Goal: Find specific page/section: Find specific page/section

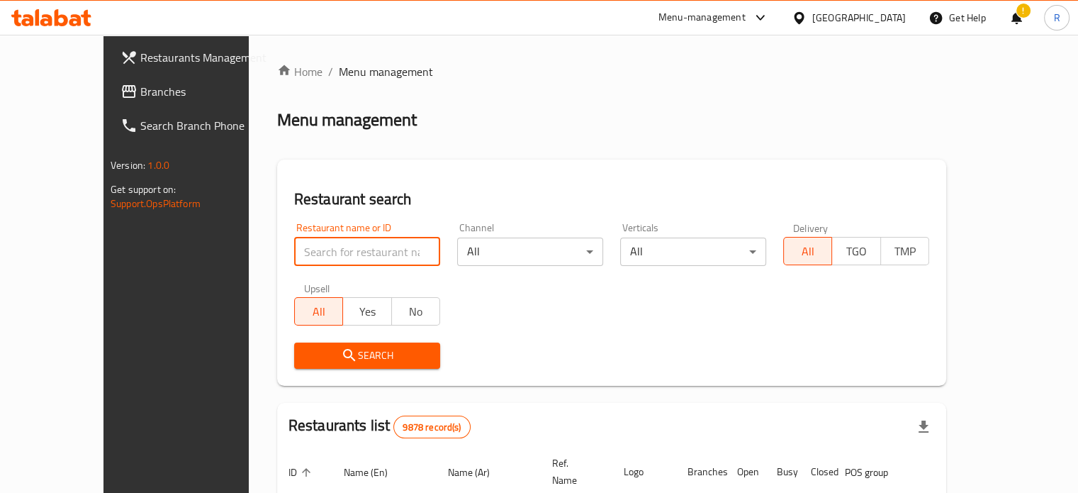
click at [302, 255] on input "search" at bounding box center [367, 252] width 146 height 28
type input "خ"
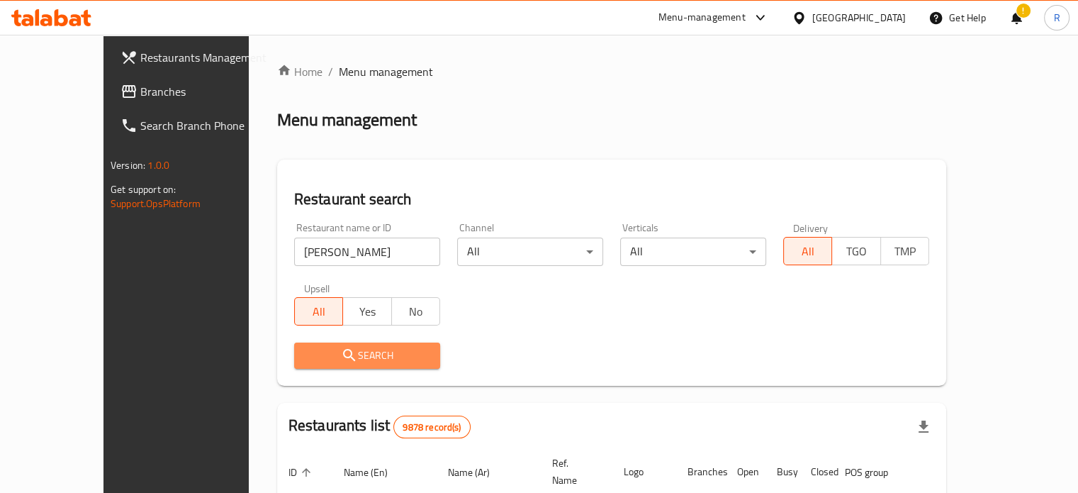
click at [328, 353] on span "Search" at bounding box center [367, 356] width 123 height 18
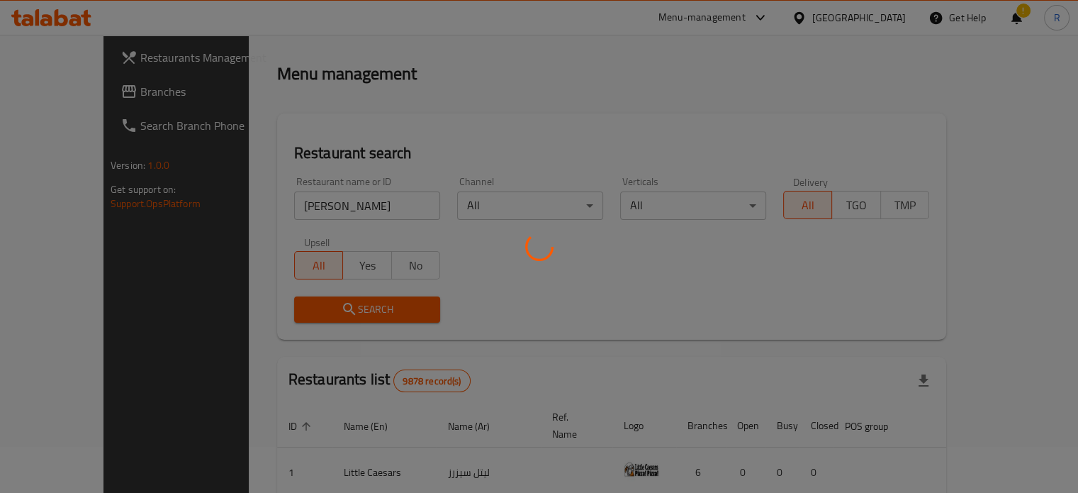
scroll to position [71, 0]
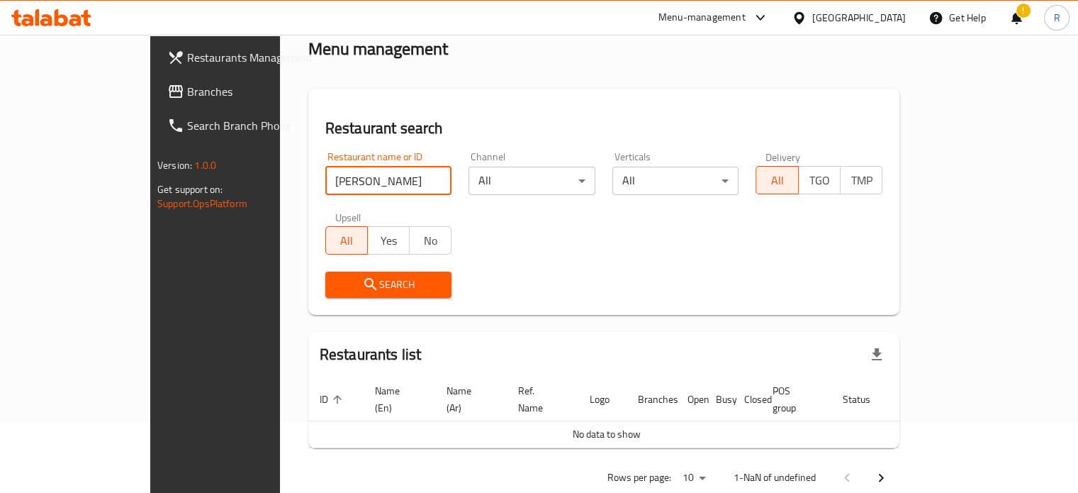
click at [329, 183] on input "[PERSON_NAME]" at bounding box center [388, 181] width 127 height 28
click button "Search" at bounding box center [388, 285] width 127 height 26
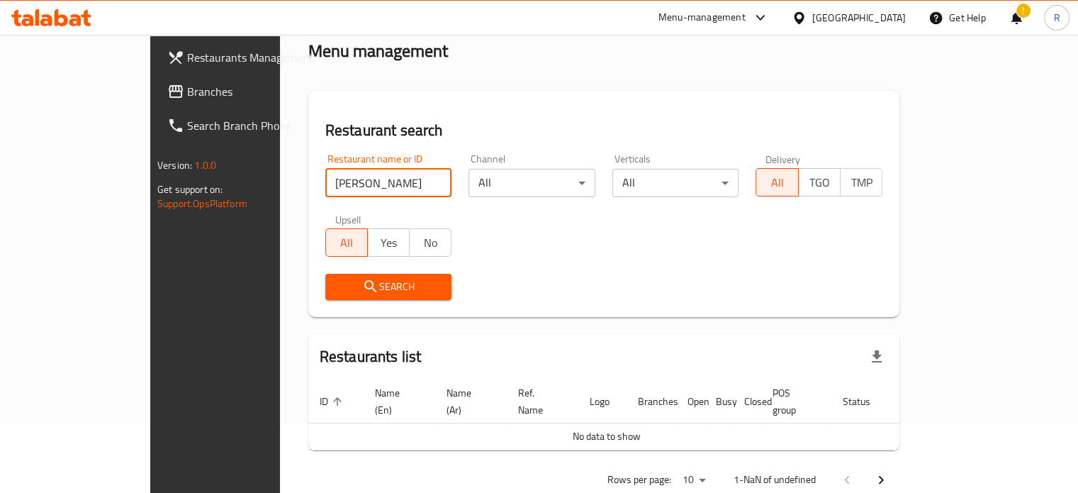
scroll to position [86, 0]
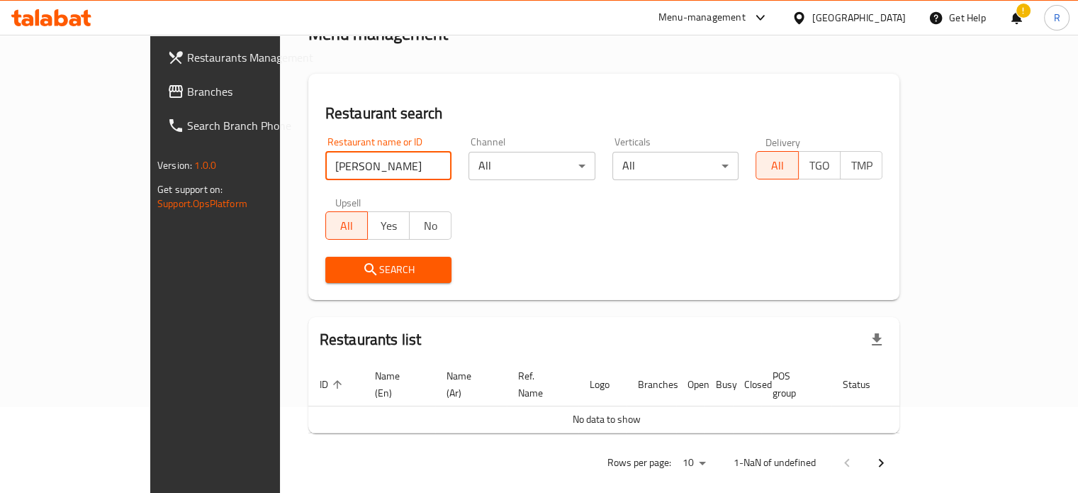
click at [362, 266] on icon "submit" at bounding box center [370, 269] width 17 height 17
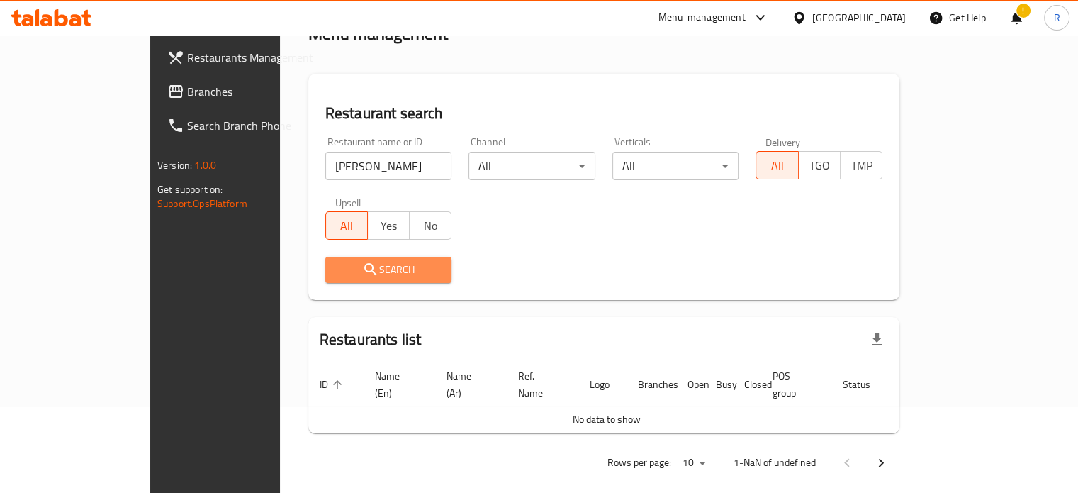
click at [362, 266] on icon "submit" at bounding box center [370, 269] width 17 height 17
click at [362, 264] on icon "submit" at bounding box center [370, 269] width 17 height 17
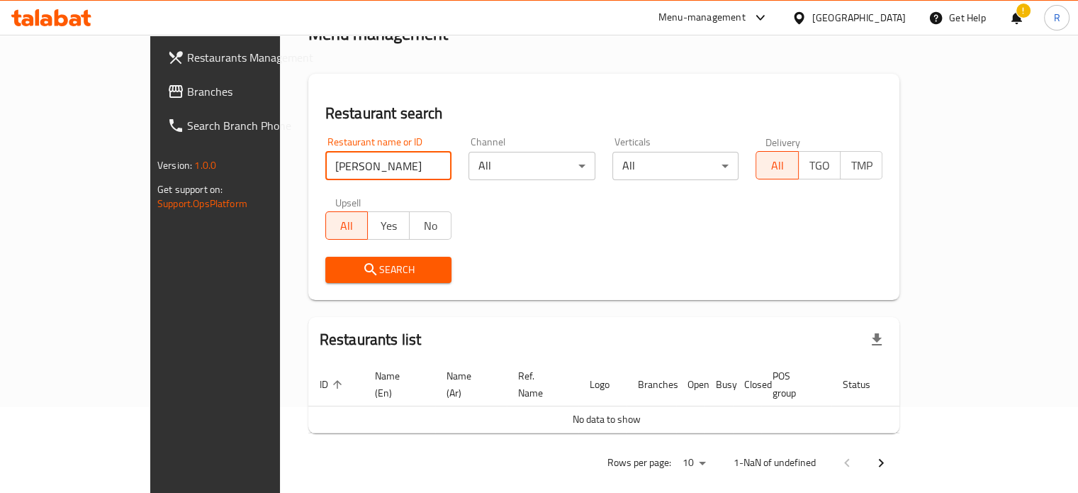
click at [325, 167] on input "[PERSON_NAME]" at bounding box center [388, 166] width 127 height 28
type input "om"
click button "Search" at bounding box center [388, 270] width 127 height 26
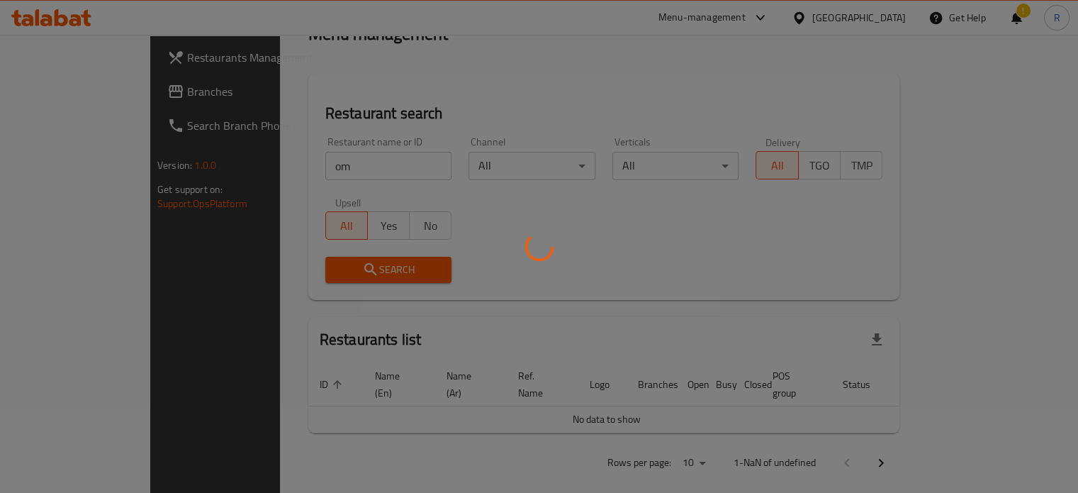
click at [104, 355] on div at bounding box center [539, 246] width 1078 height 493
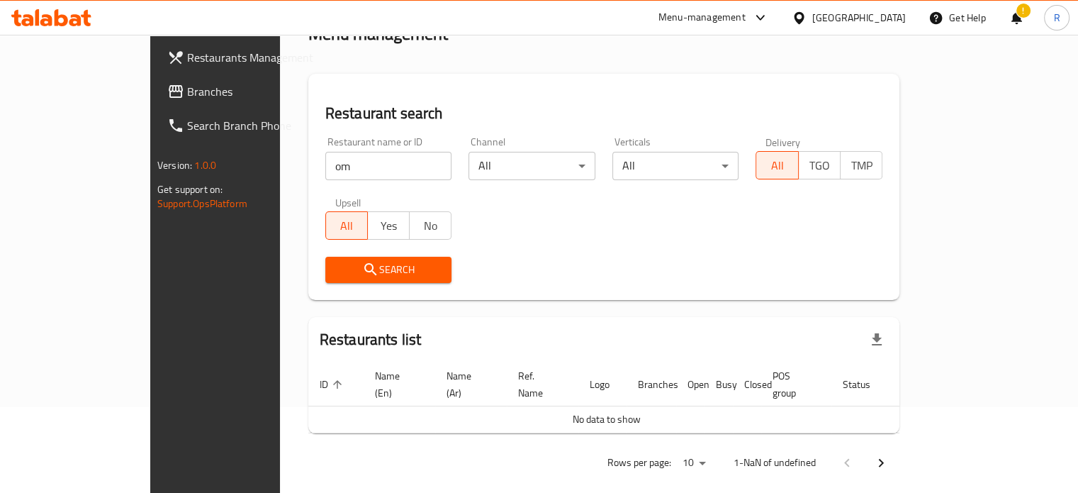
click at [400, 168] on input "om" at bounding box center [388, 166] width 127 height 28
click at [325, 164] on input "search" at bounding box center [388, 166] width 127 height 28
click at [325, 161] on input "search" at bounding box center [388, 166] width 127 height 28
type input "Seneyat Bukhari"
drag, startPoint x: 325, startPoint y: 167, endPoint x: 278, endPoint y: 152, distance: 49.1
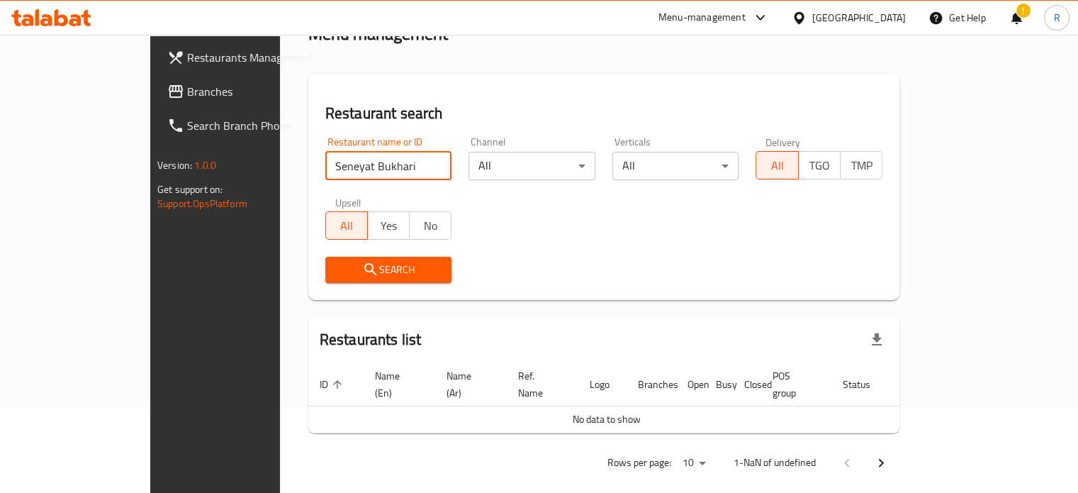
click at [317, 152] on div "Restaurant name or ID Seneyat Bukhari Restaurant name or ID" at bounding box center [389, 158] width 144 height 60
